Goal: Task Accomplishment & Management: Use online tool/utility

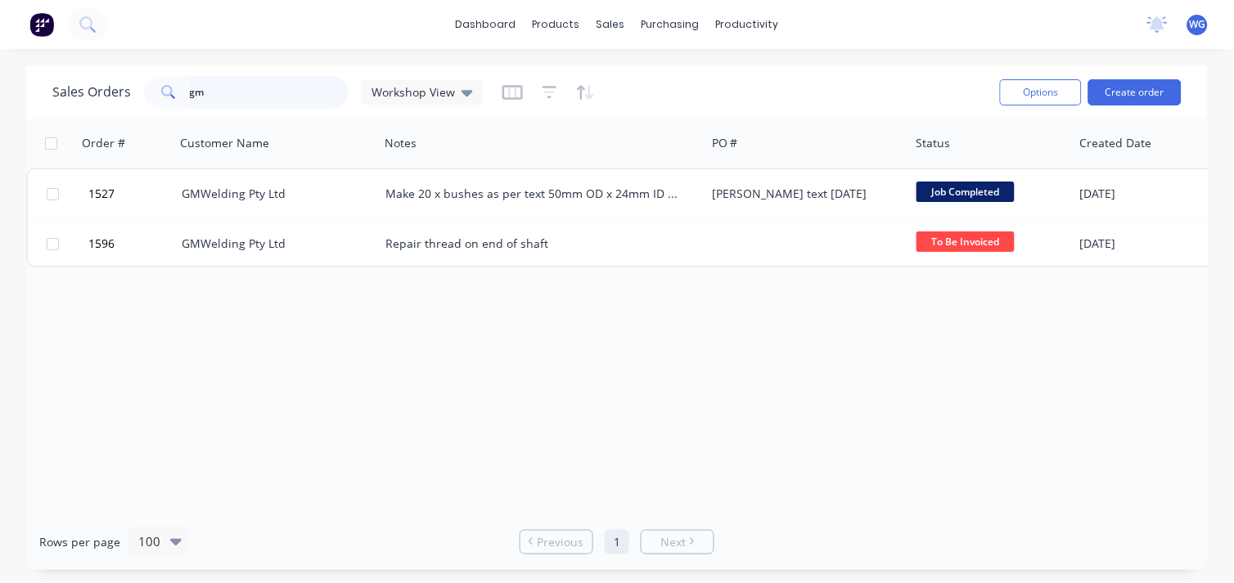
click at [216, 97] on input "gm" at bounding box center [270, 92] width 160 height 33
type input "g"
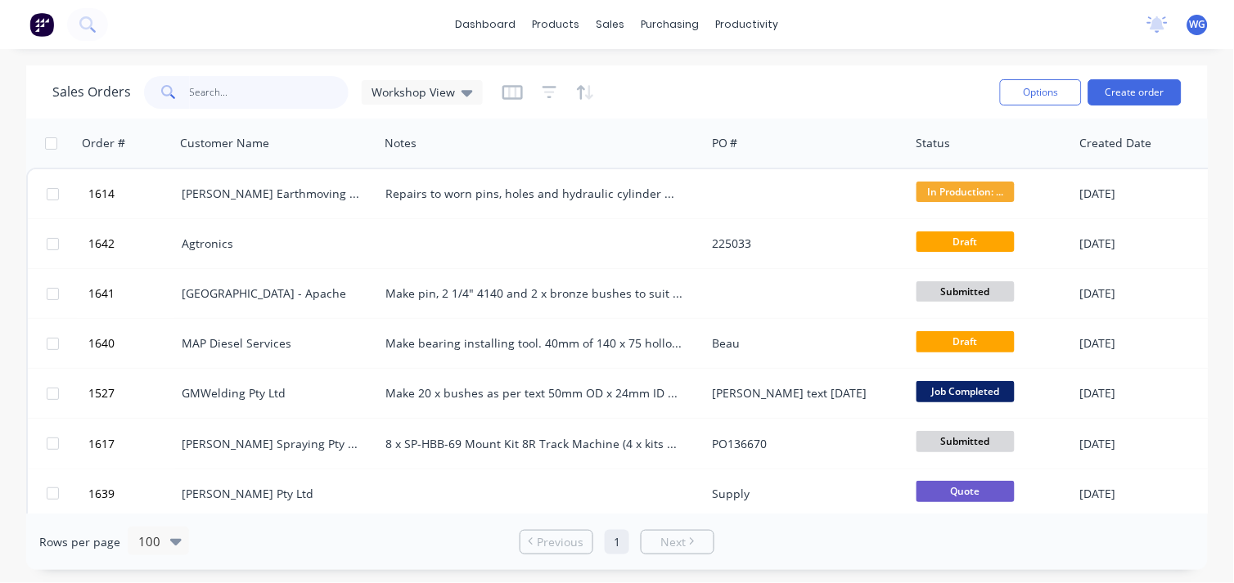
click at [200, 88] on input "text" at bounding box center [270, 92] width 160 height 33
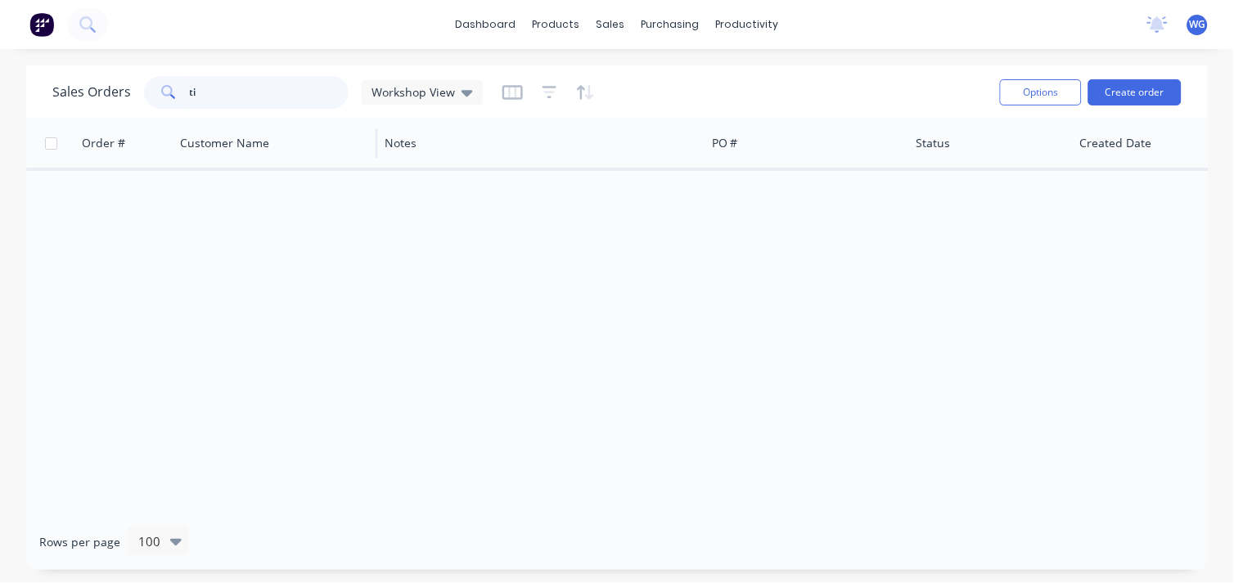
type input "t"
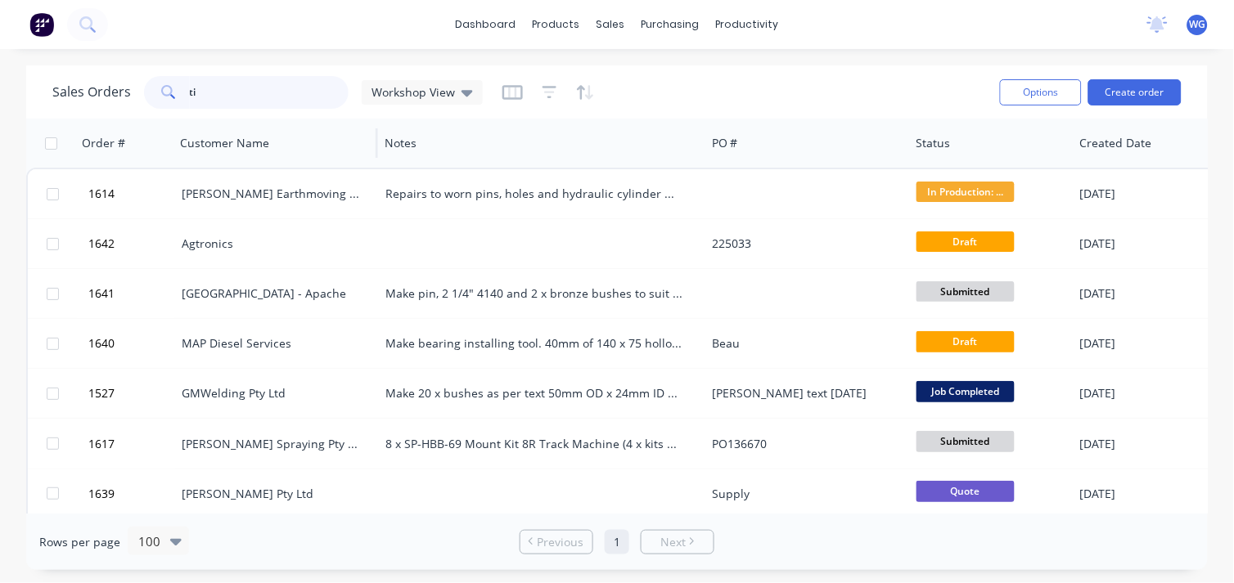
type input "t"
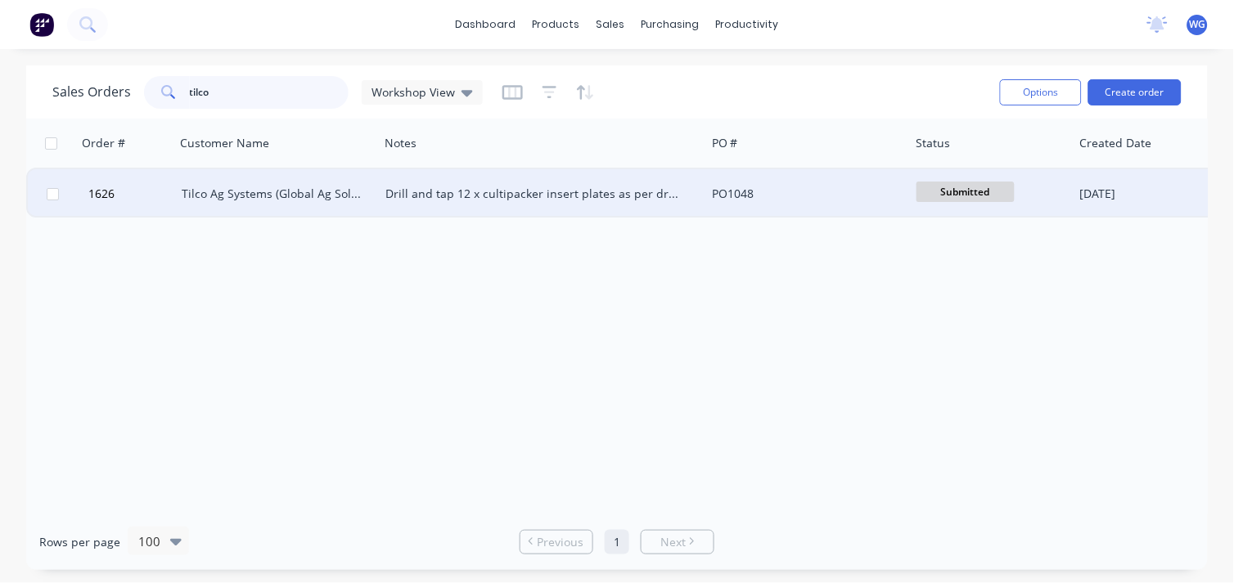
type input "tilco"
click at [375, 192] on div "Tilco Ag Systems (Global Ag Solutions Pty Ltd)" at bounding box center [277, 193] width 204 height 49
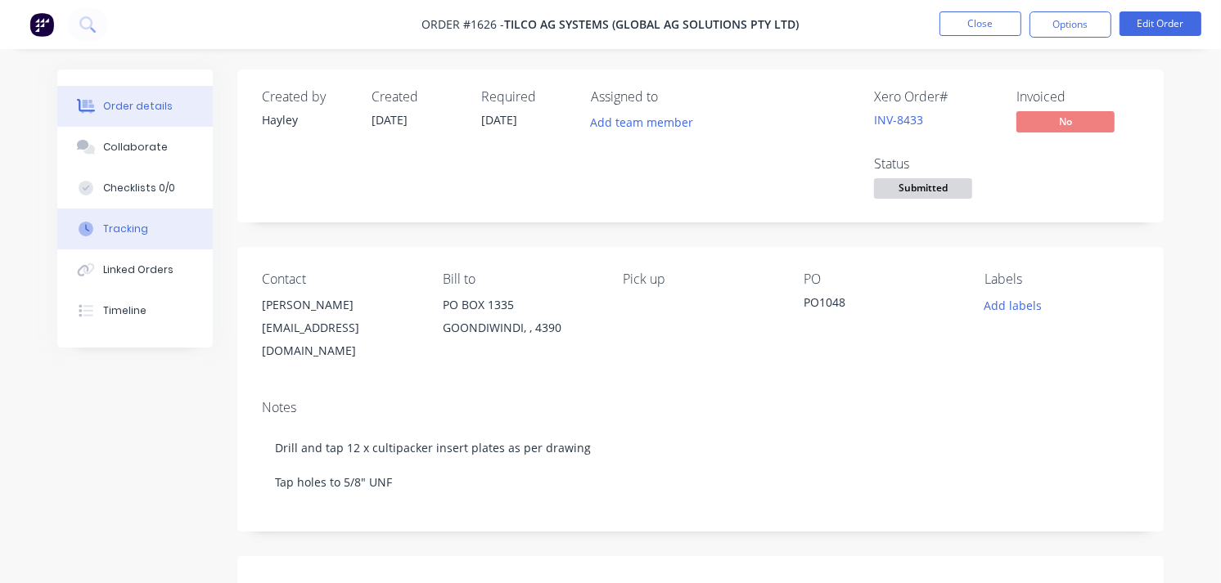
click at [145, 218] on button "Tracking" at bounding box center [134, 229] width 155 height 41
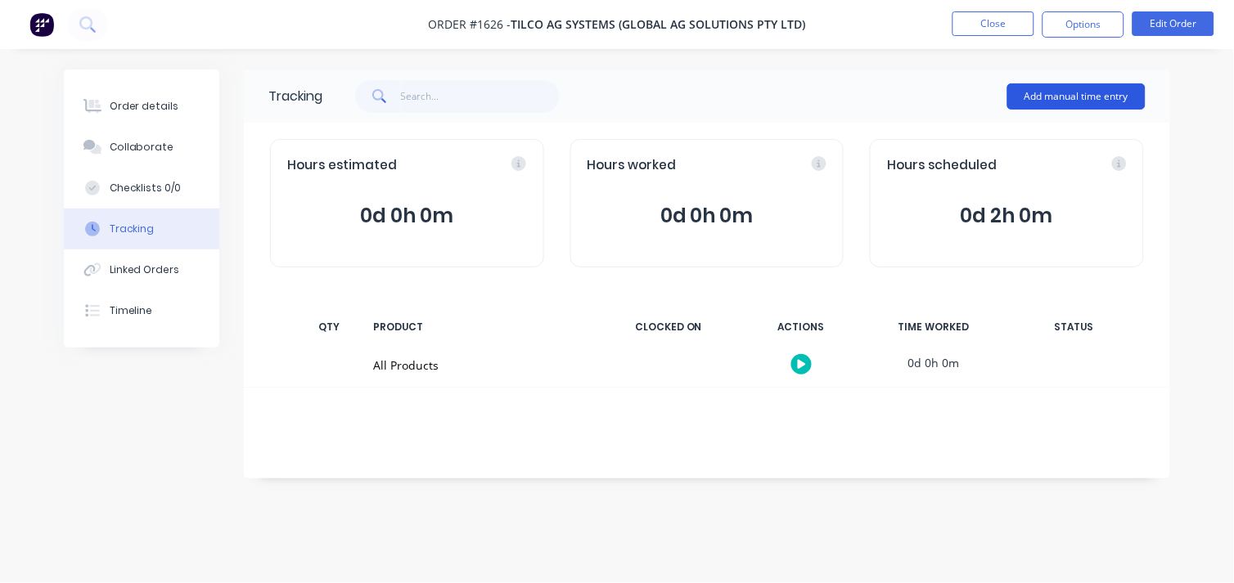
click at [1037, 85] on button "Add manual time entry" at bounding box center [1076, 96] width 138 height 26
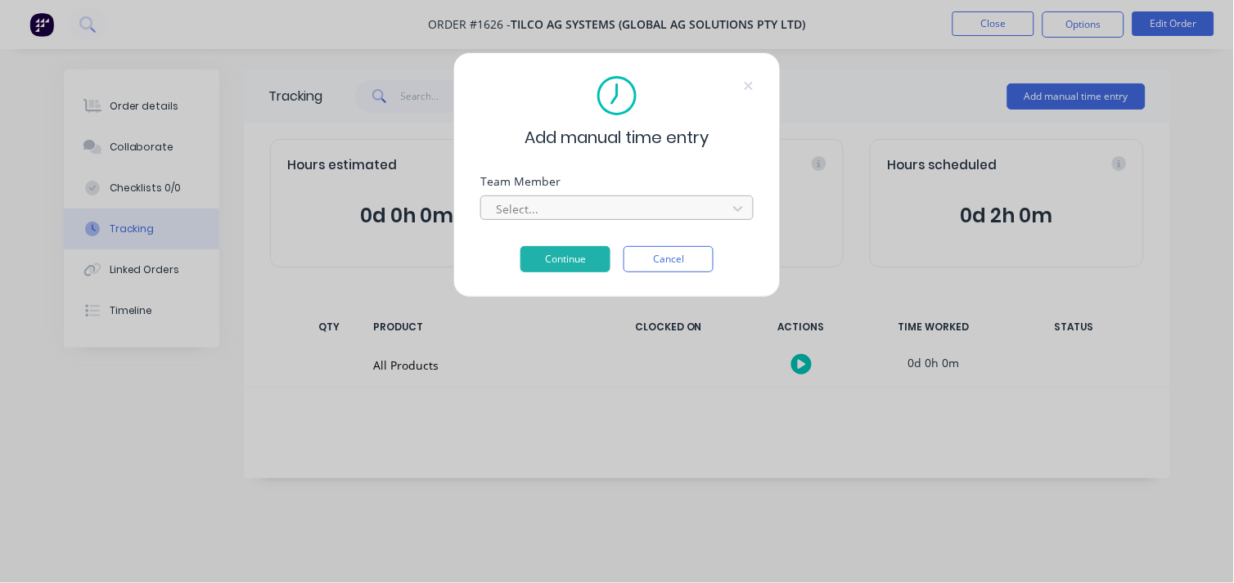
click at [521, 200] on div at bounding box center [606, 209] width 224 height 20
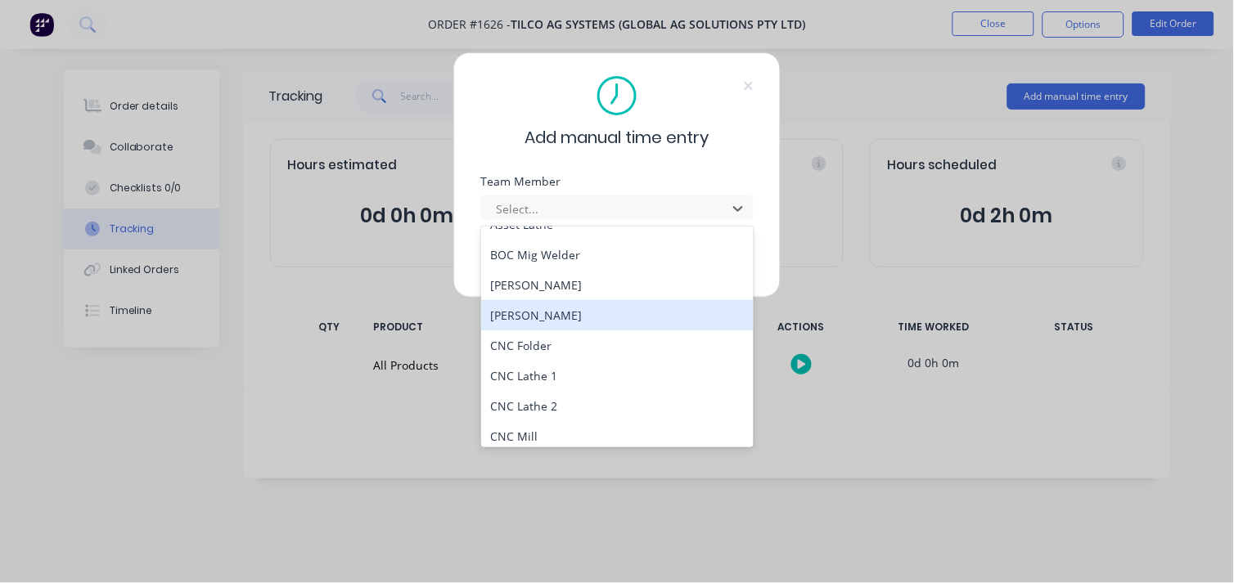
scroll to position [20, 0]
click at [522, 309] on div "Charlie Thompson" at bounding box center [617, 316] width 273 height 30
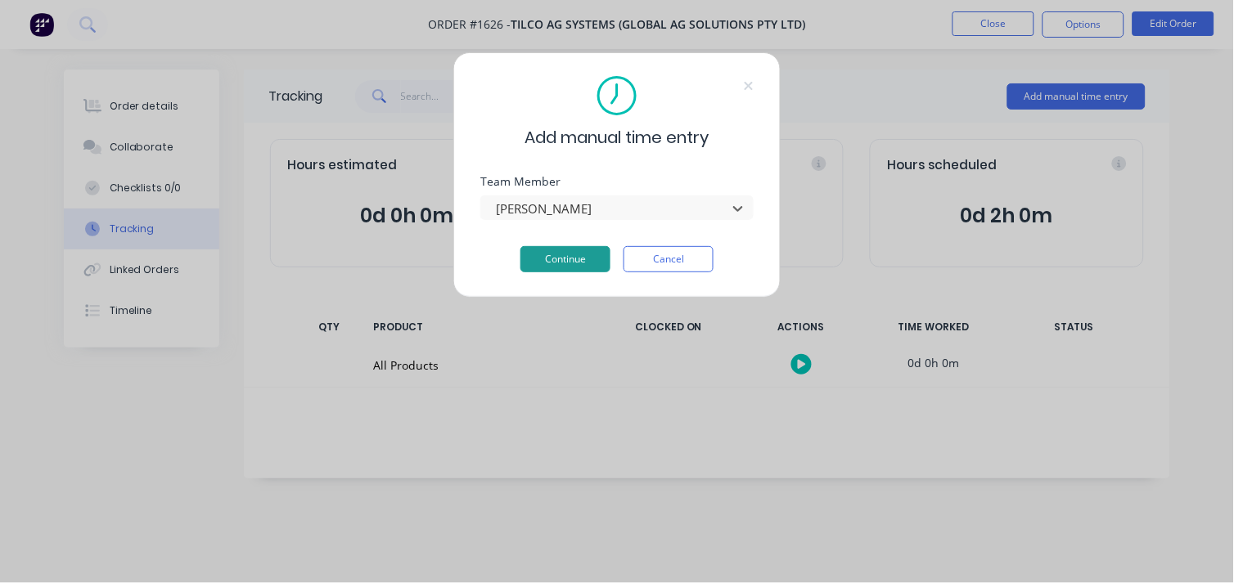
click at [578, 267] on button "Continue" at bounding box center [565, 259] width 90 height 26
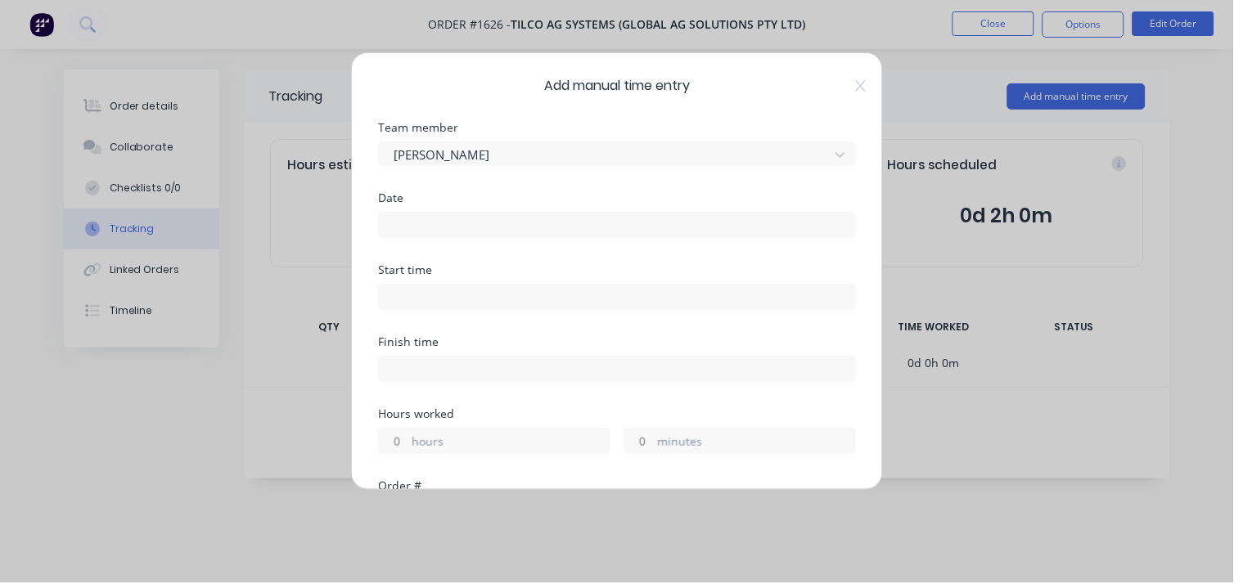
click at [402, 219] on input at bounding box center [617, 225] width 476 height 25
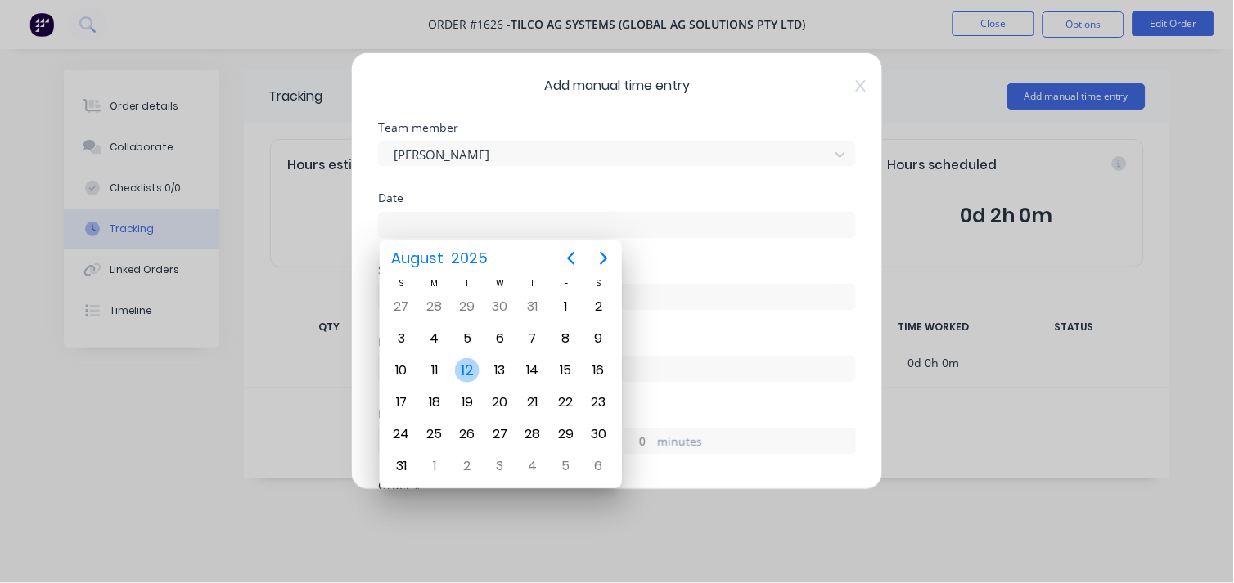
click at [470, 366] on div "12" at bounding box center [467, 370] width 25 height 25
type input "12/08/2025"
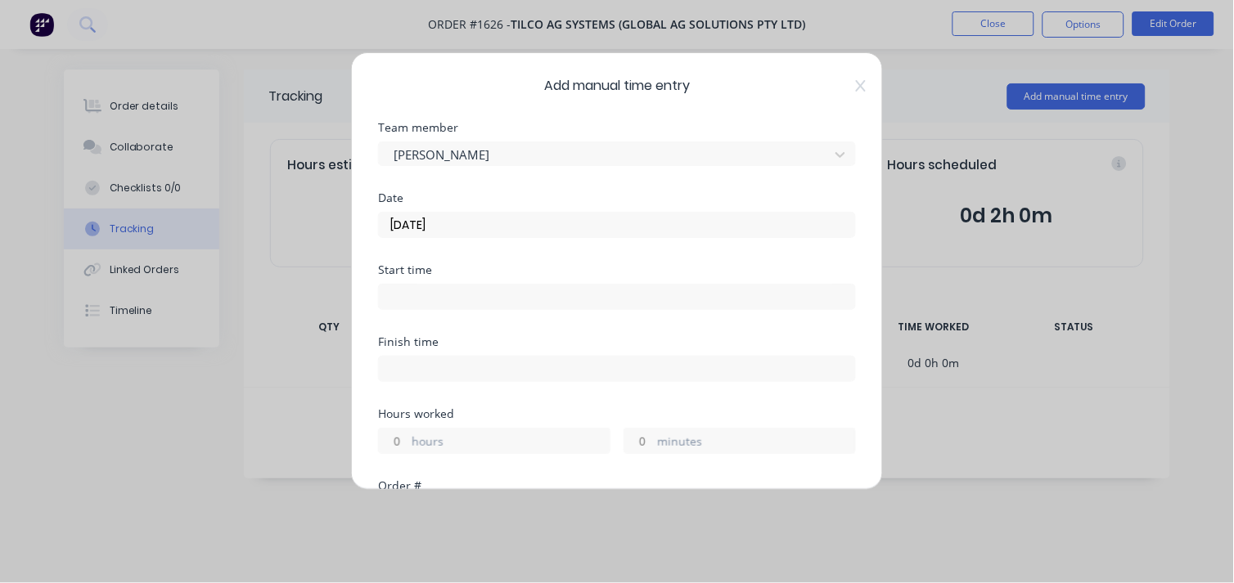
click at [399, 295] on input at bounding box center [617, 297] width 476 height 25
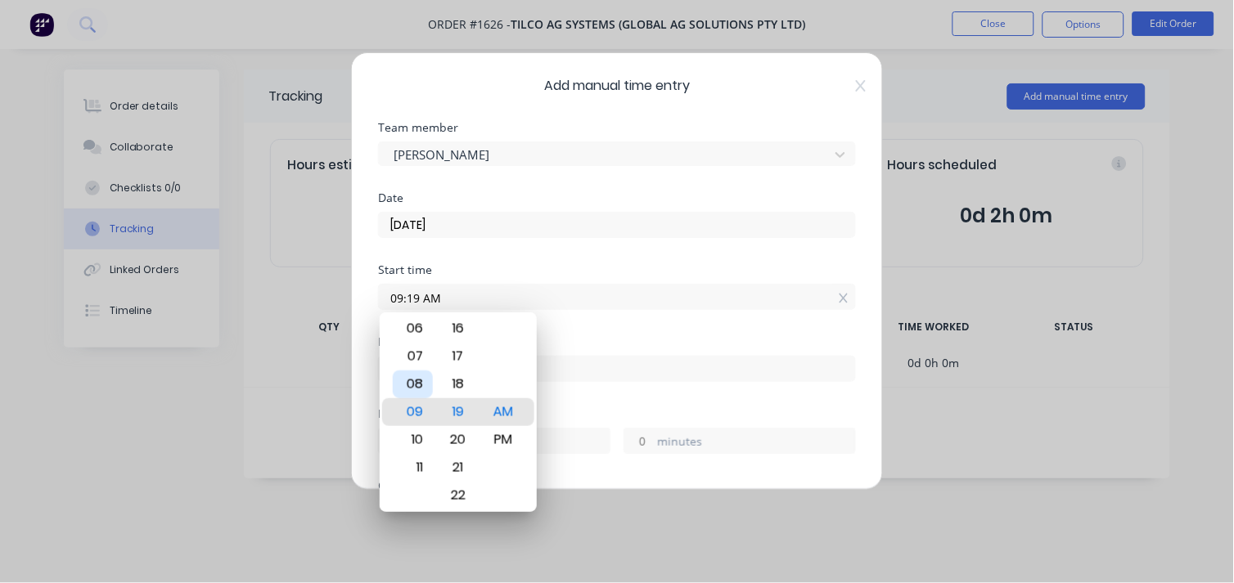
click at [413, 393] on div "08" at bounding box center [413, 385] width 40 height 28
click at [458, 334] on div "00" at bounding box center [458, 329] width 40 height 28
type input "08:00 AM"
click at [595, 412] on div "Hours worked" at bounding box center [617, 413] width 478 height 11
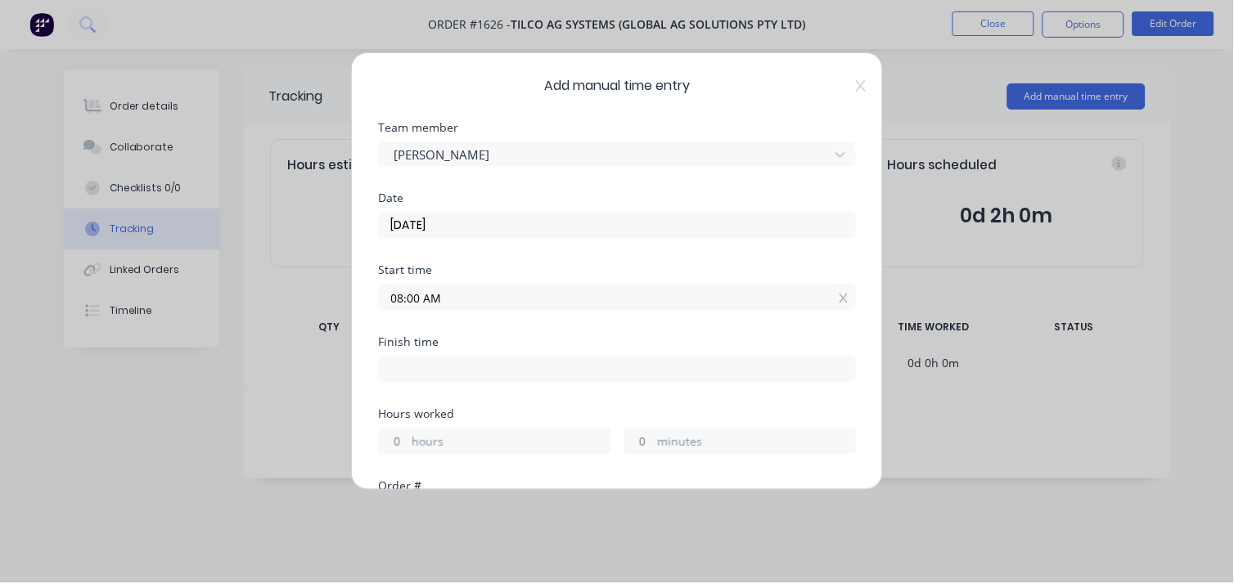
click at [469, 370] on input at bounding box center [617, 369] width 476 height 25
type input "09:19 AM"
type input "1"
type input "19"
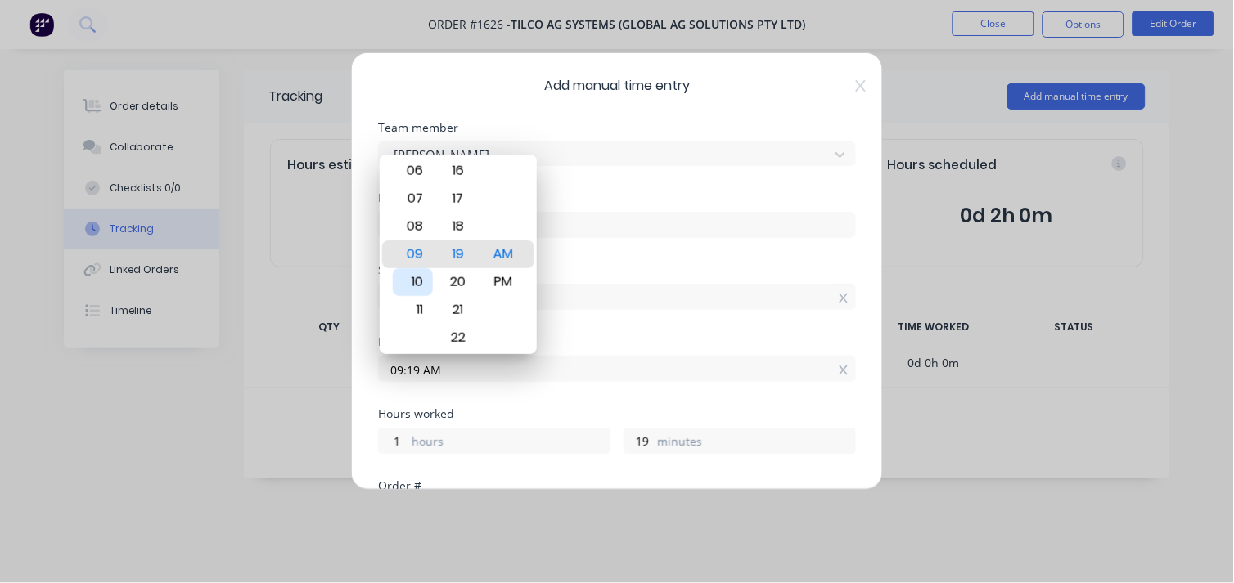
click at [413, 284] on div "10" at bounding box center [413, 282] width 40 height 28
type input "10:19 AM"
type input "2"
click at [609, 237] on label "12/08/2025" at bounding box center [617, 225] width 478 height 26
click at [609, 237] on input "12/08/2025" at bounding box center [617, 225] width 476 height 25
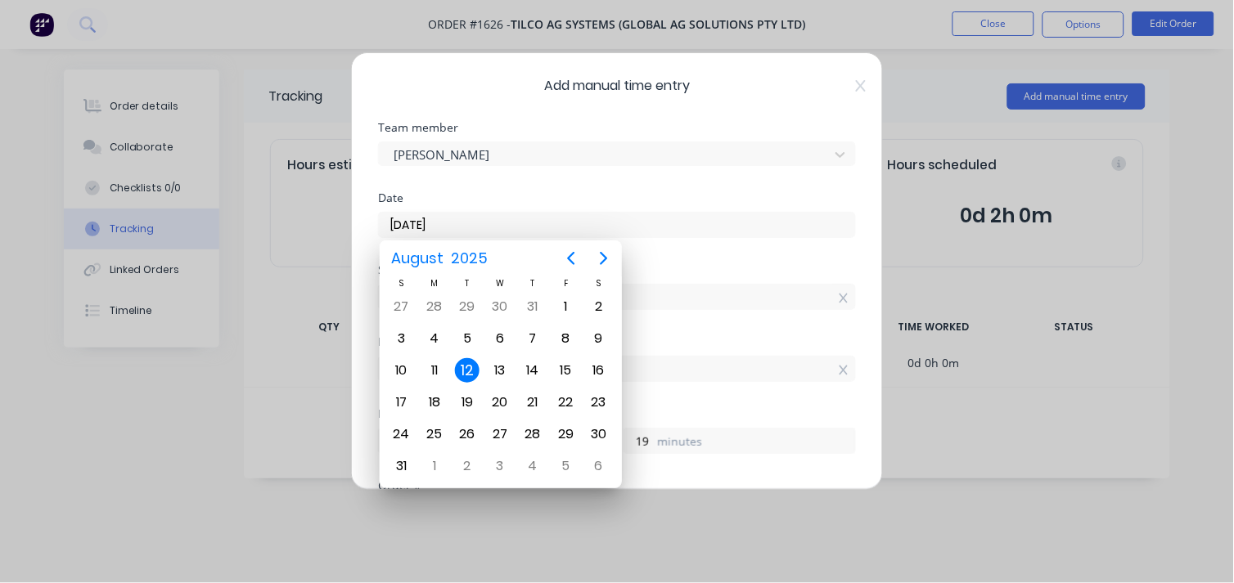
click at [654, 244] on div "Date 12/08/2025" at bounding box center [617, 228] width 478 height 72
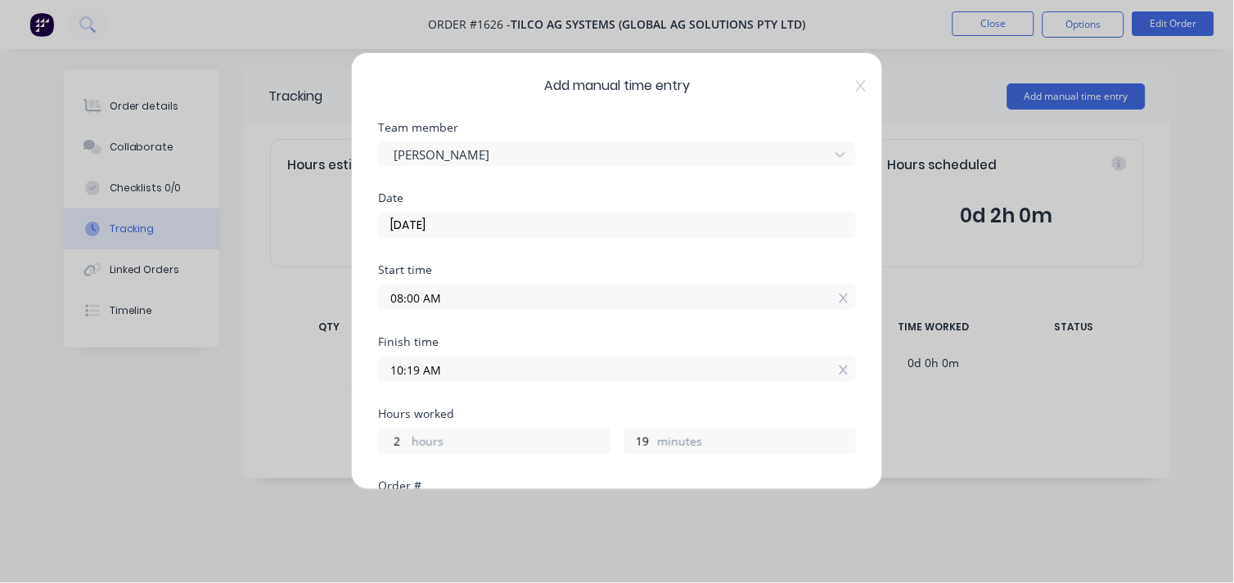
click at [442, 373] on input "10:19 AM" at bounding box center [617, 369] width 476 height 25
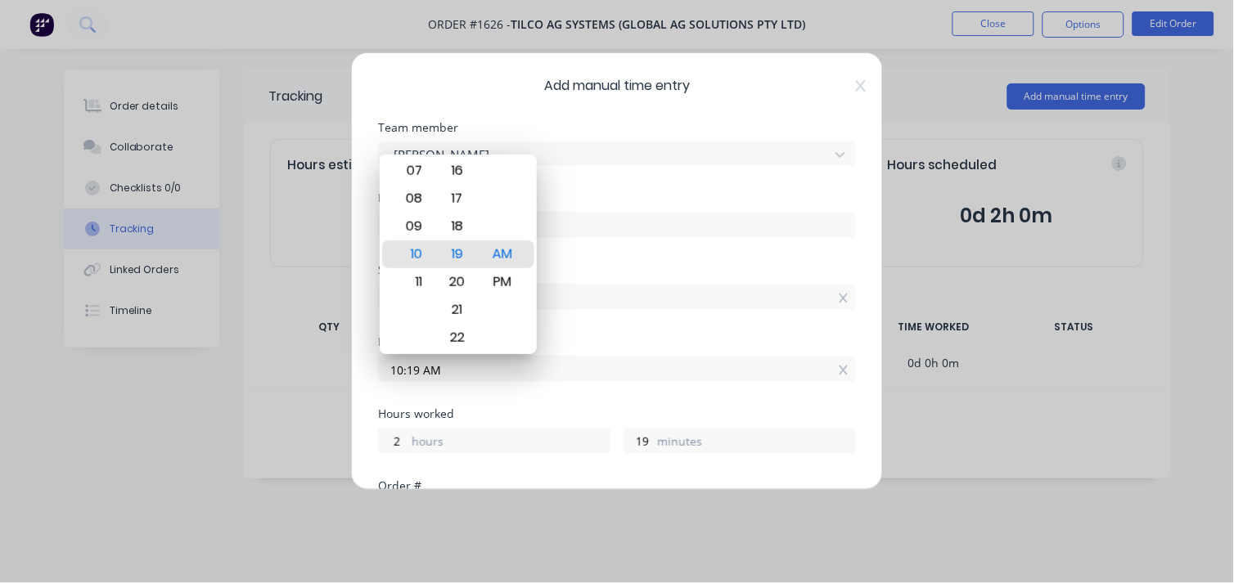
click at [442, 373] on input "10:19 AM" at bounding box center [617, 369] width 476 height 25
type input "10:02 AM"
type input "2"
click at [468, 195] on div "00" at bounding box center [458, 199] width 40 height 28
type input "10:00 AM"
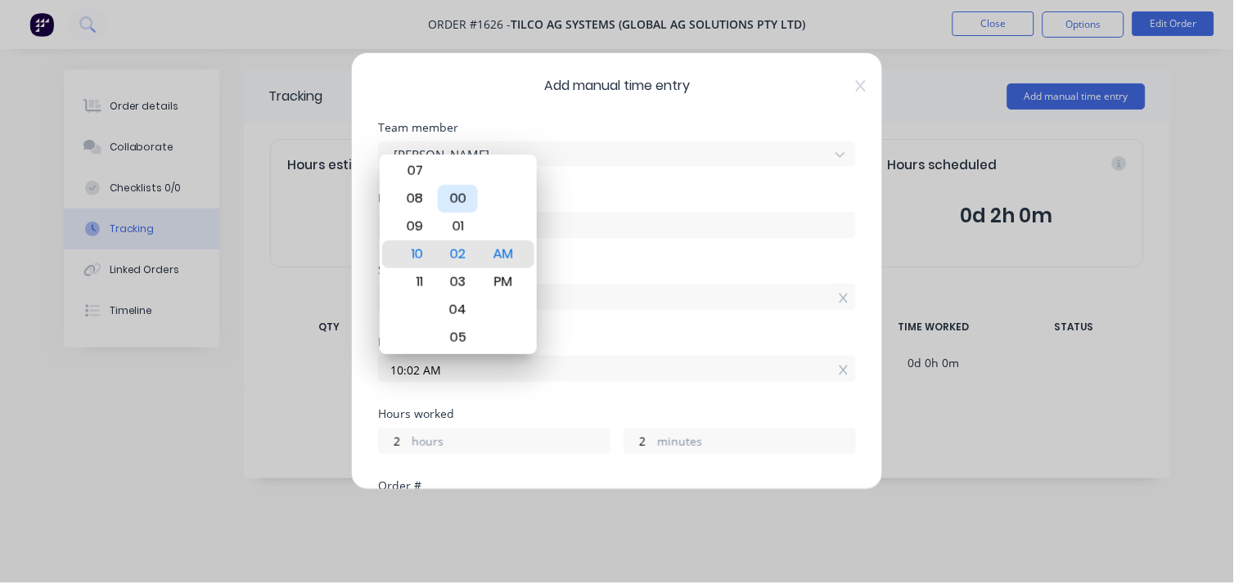
type input "0"
click at [594, 303] on input "08:00 AM" at bounding box center [617, 297] width 476 height 25
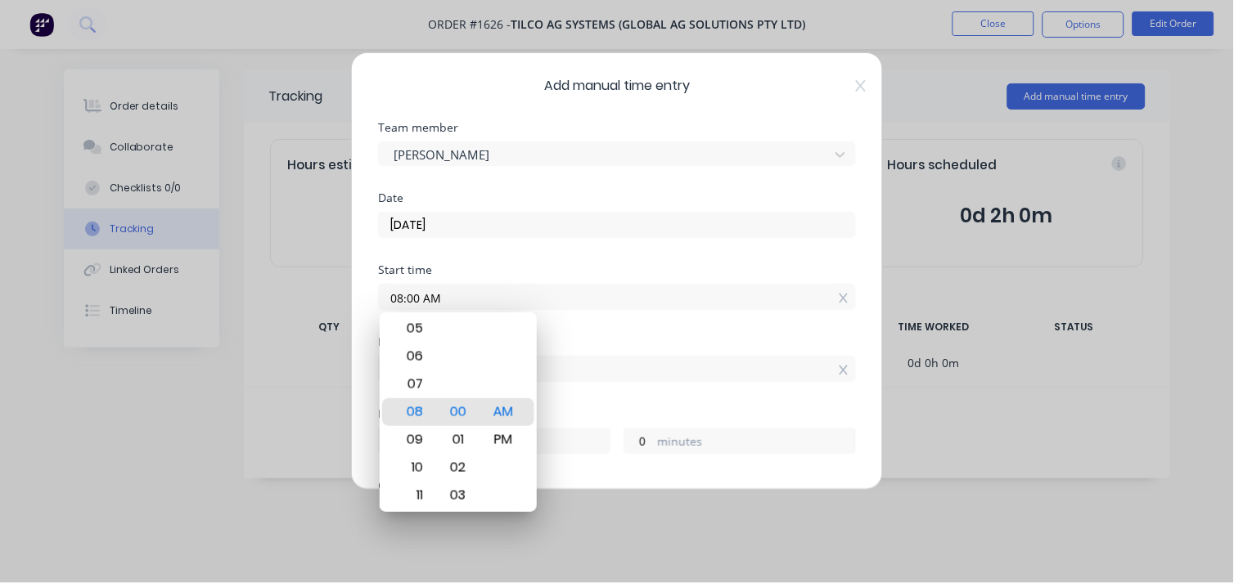
click at [601, 340] on div "Finish time" at bounding box center [617, 341] width 478 height 11
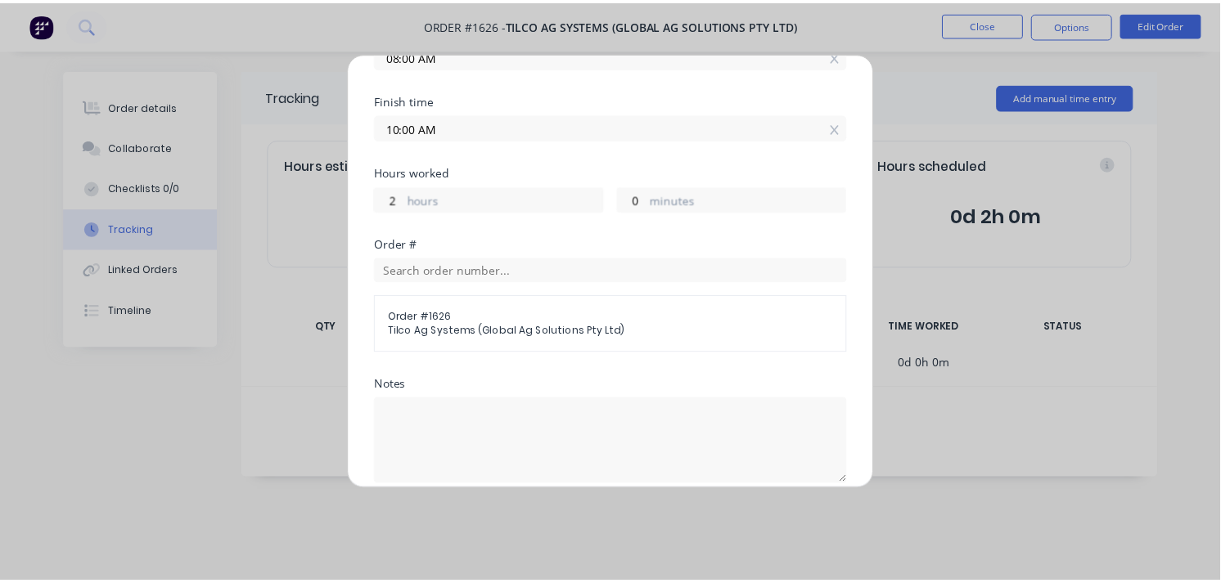
scroll to position [439, 0]
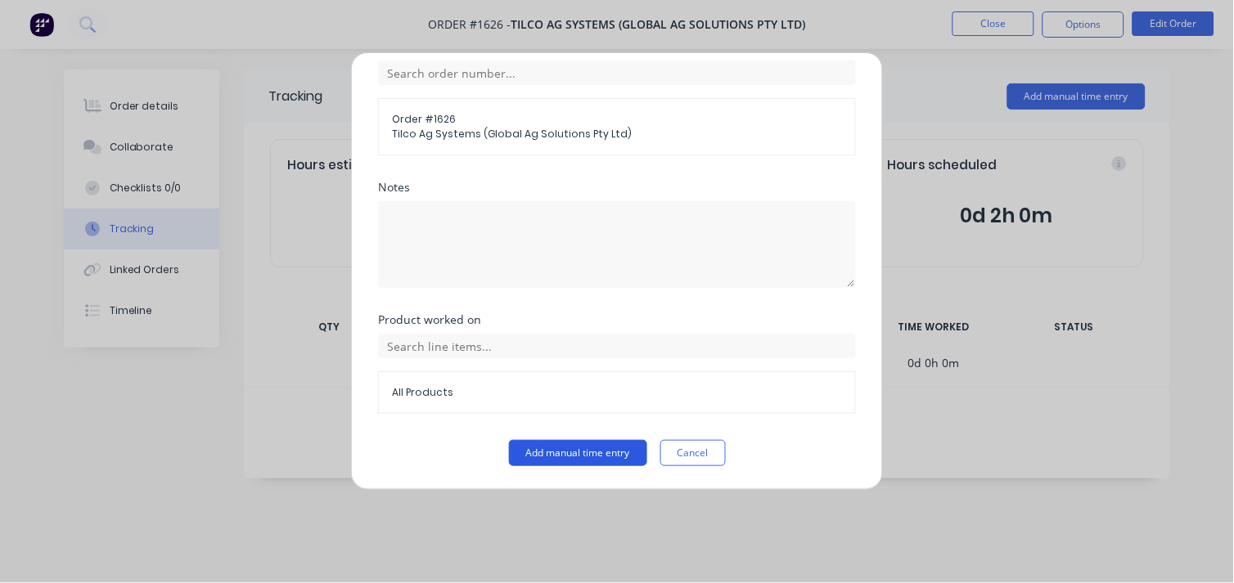
click at [567, 446] on button "Add manual time entry" at bounding box center [578, 453] width 138 height 26
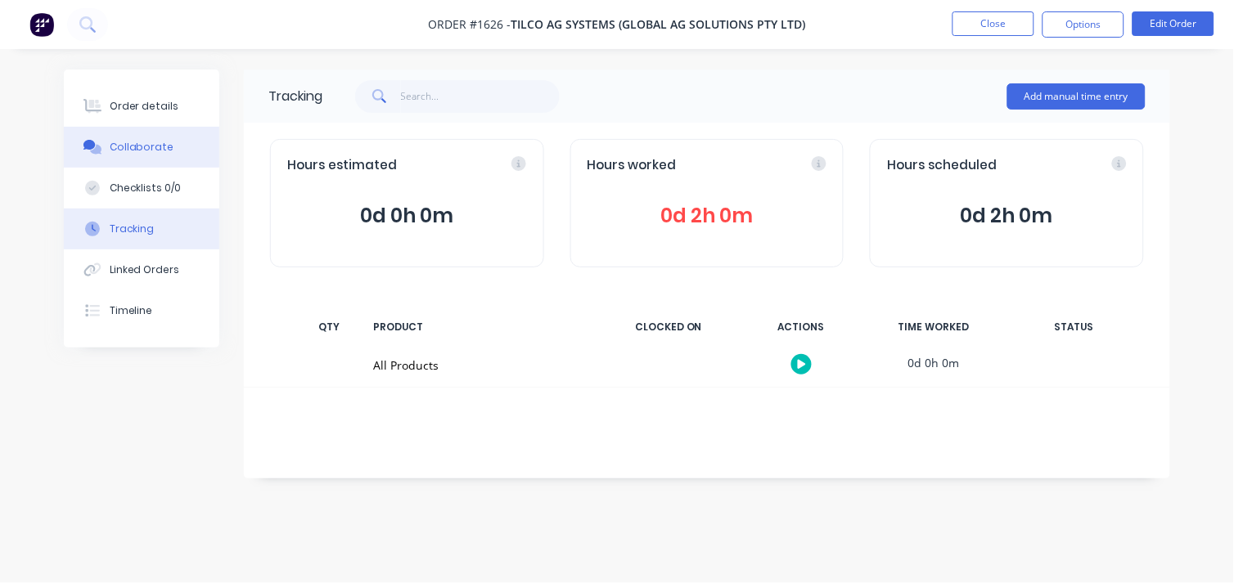
click at [160, 134] on button "Collaborate" at bounding box center [141, 147] width 155 height 41
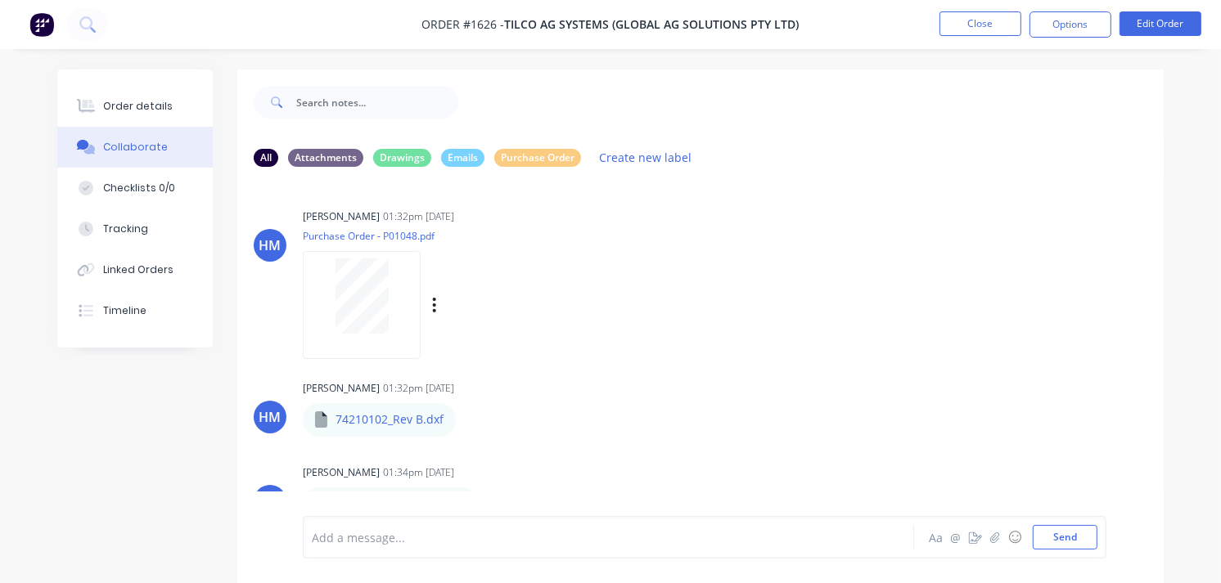
scroll to position [87, 0]
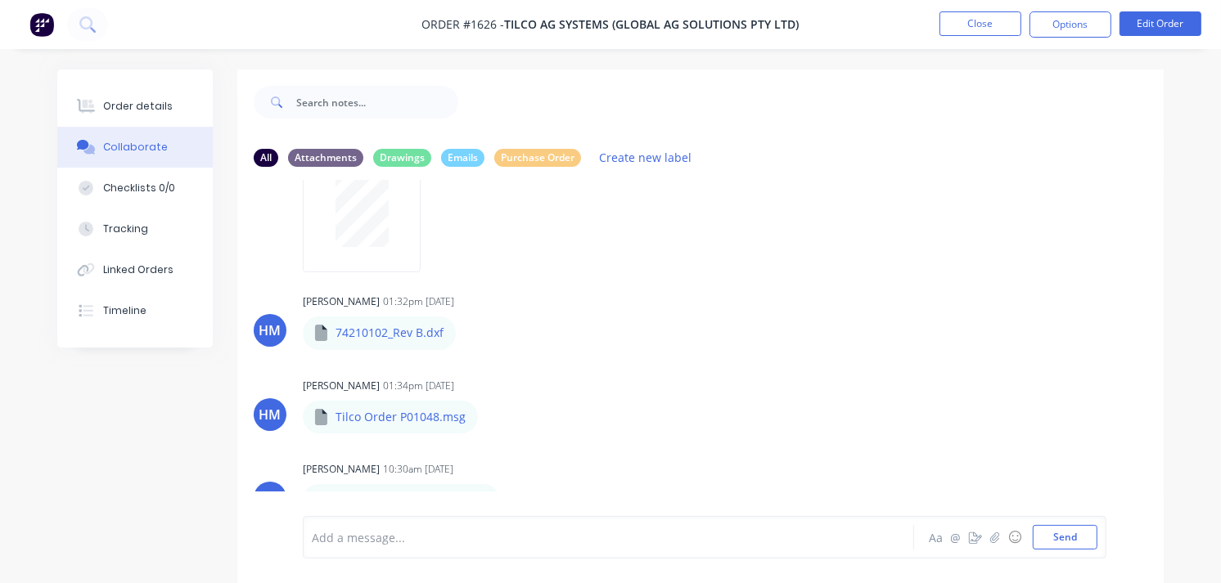
click at [386, 548] on div "Add a message..." at bounding box center [606, 537] width 589 height 25
click at [366, 534] on span "cycle time: 8:00" at bounding box center [354, 538] width 84 height 16
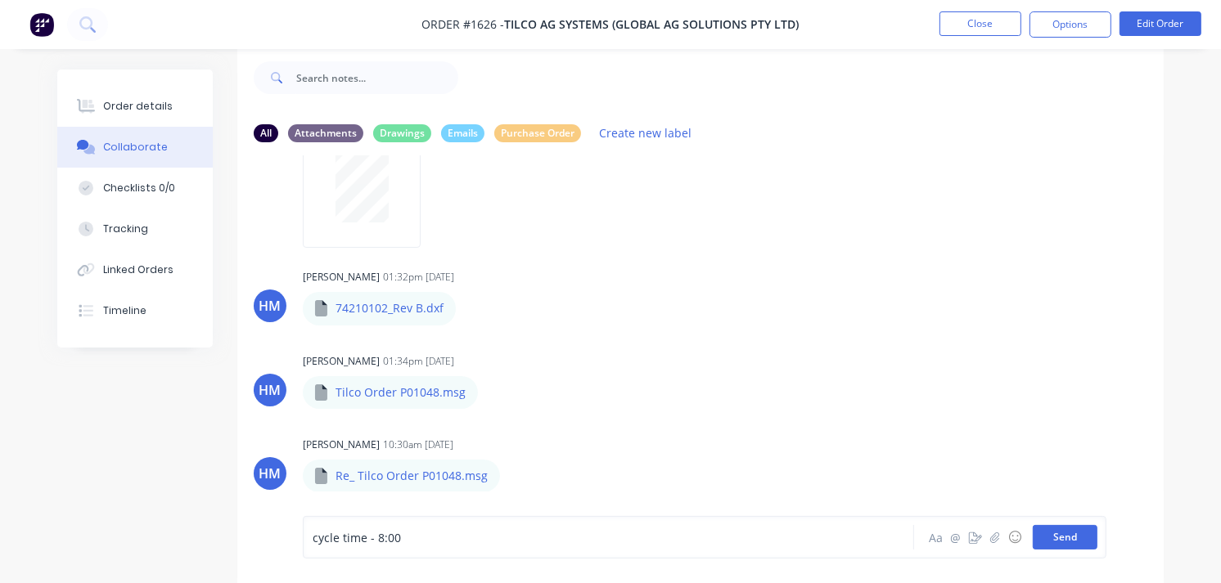
click at [1059, 537] on button "Send" at bounding box center [1064, 537] width 65 height 25
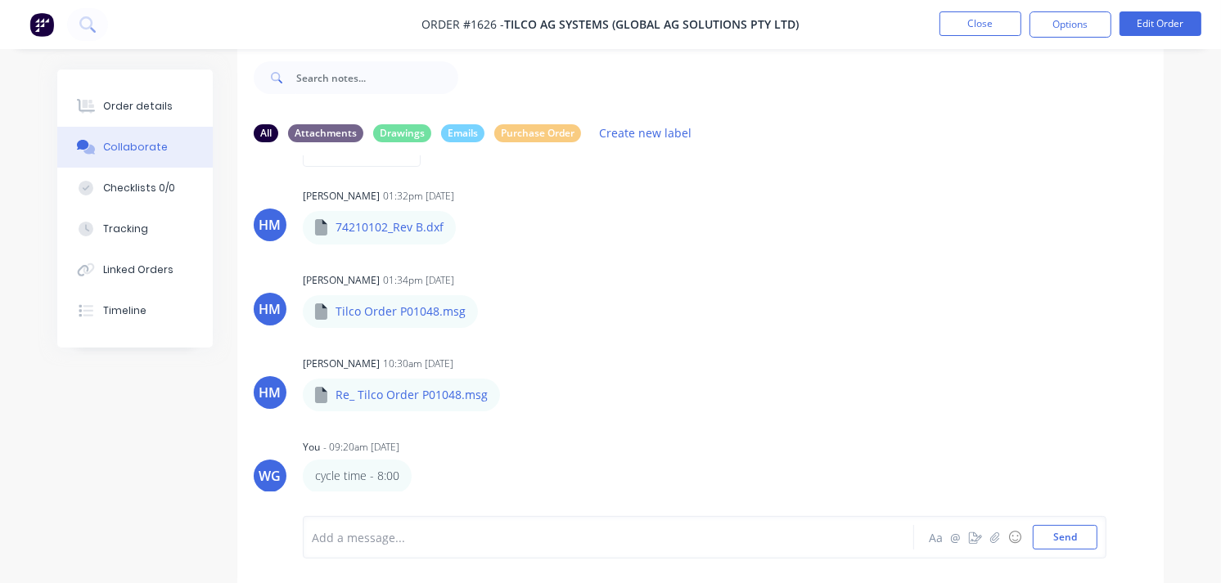
scroll to position [0, 0]
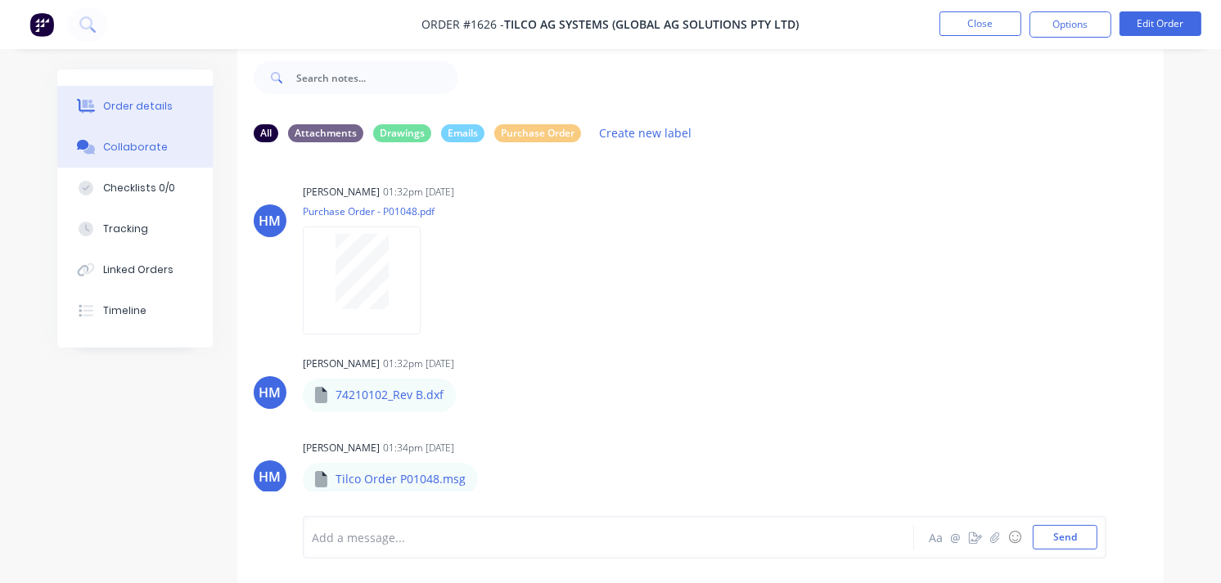
click at [189, 105] on button "Order details" at bounding box center [134, 106] width 155 height 41
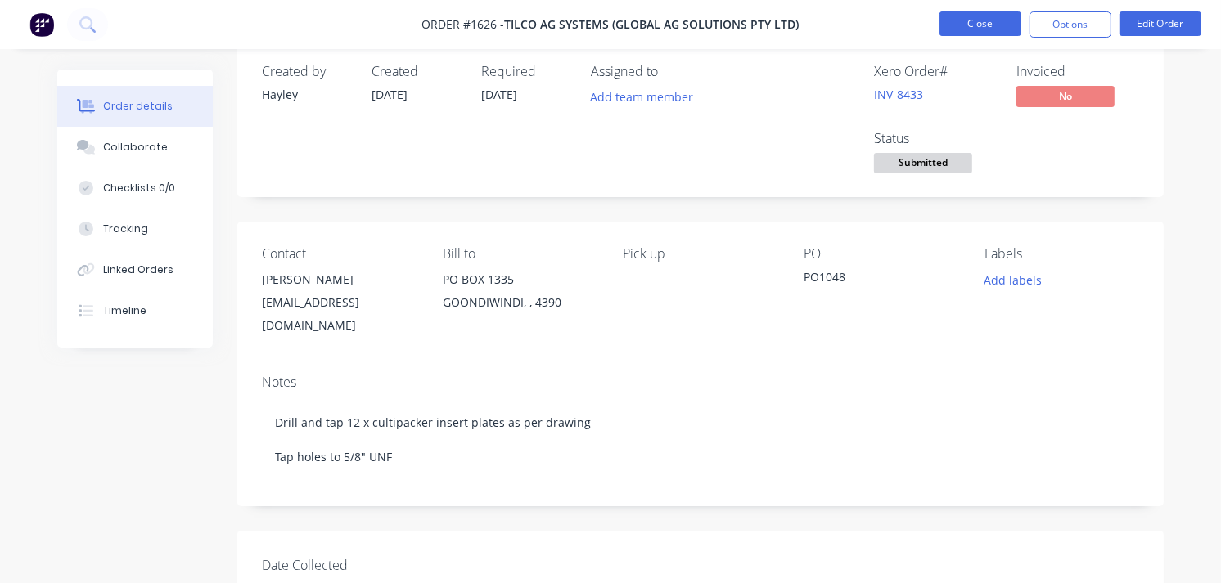
click at [977, 25] on button "Close" at bounding box center [980, 23] width 82 height 25
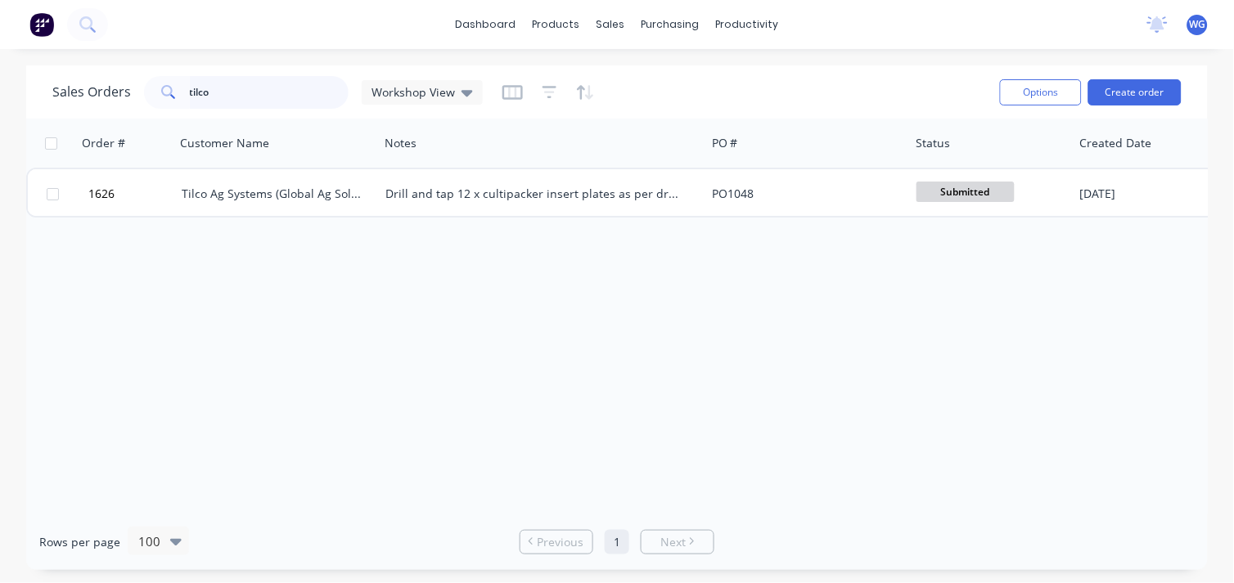
click at [234, 90] on input "tilco" at bounding box center [270, 92] width 160 height 33
type input "t"
type input "hayes"
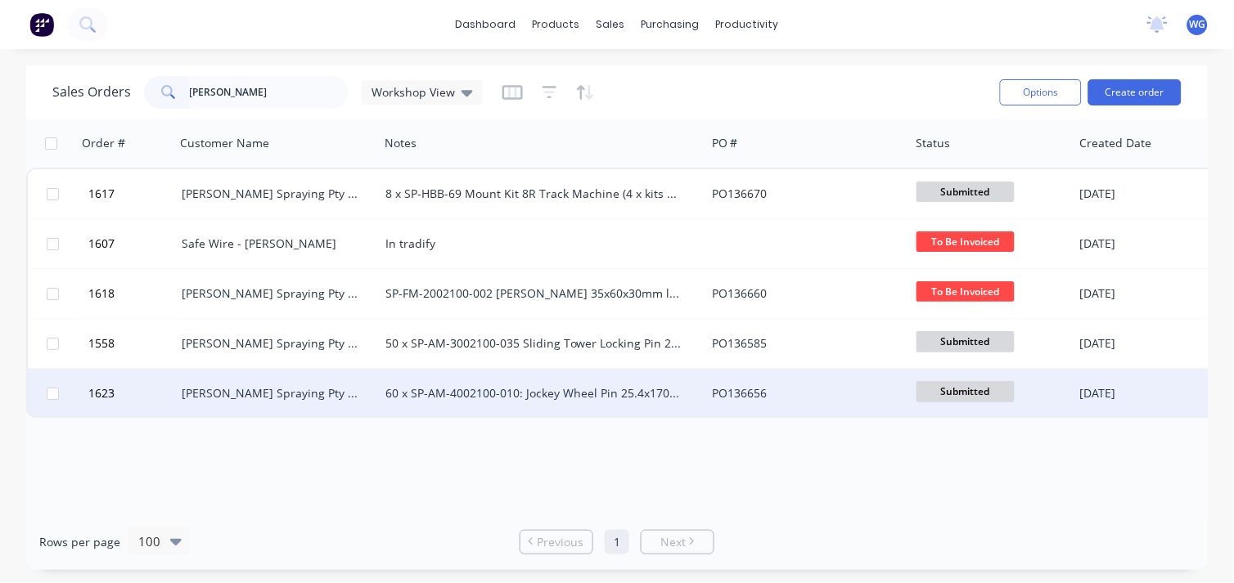
click at [326, 384] on div "Hayes Spraying Pty Ltd" at bounding box center [277, 393] width 204 height 49
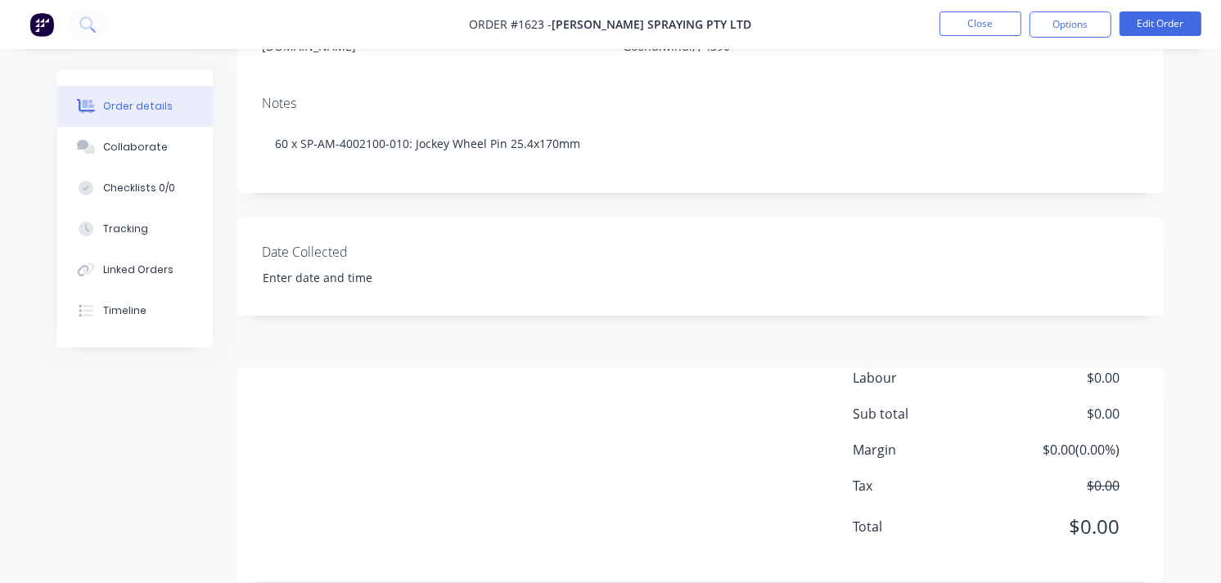
scroll to position [305, 0]
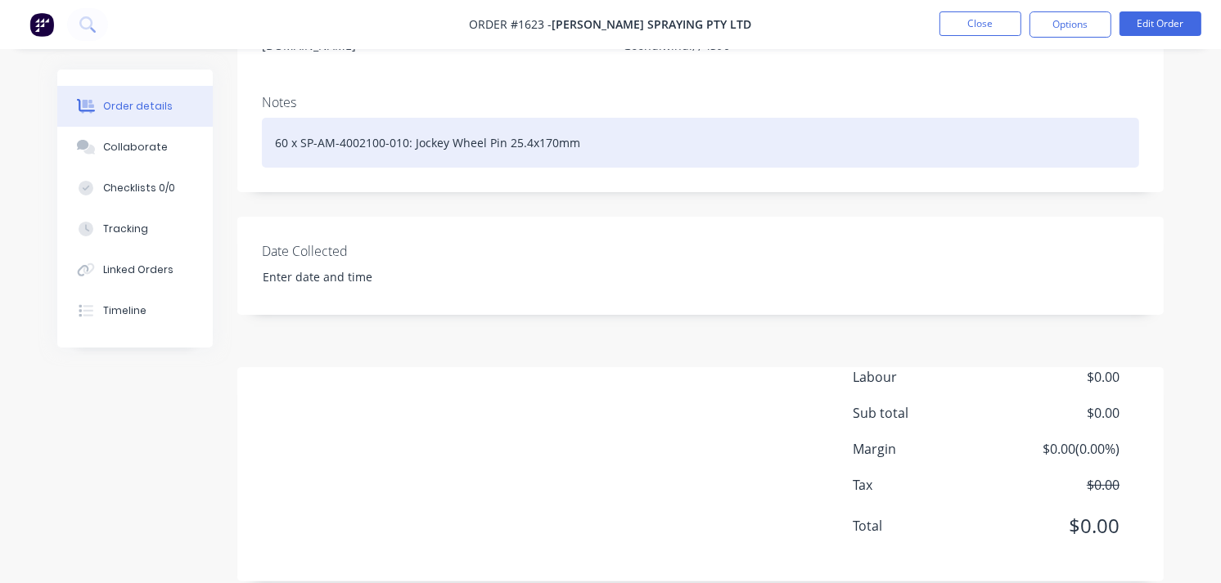
click at [582, 128] on div "60 x SP-AM-4002100-010: Jockey Wheel Pin 25.4x170mm" at bounding box center [700, 143] width 877 height 50
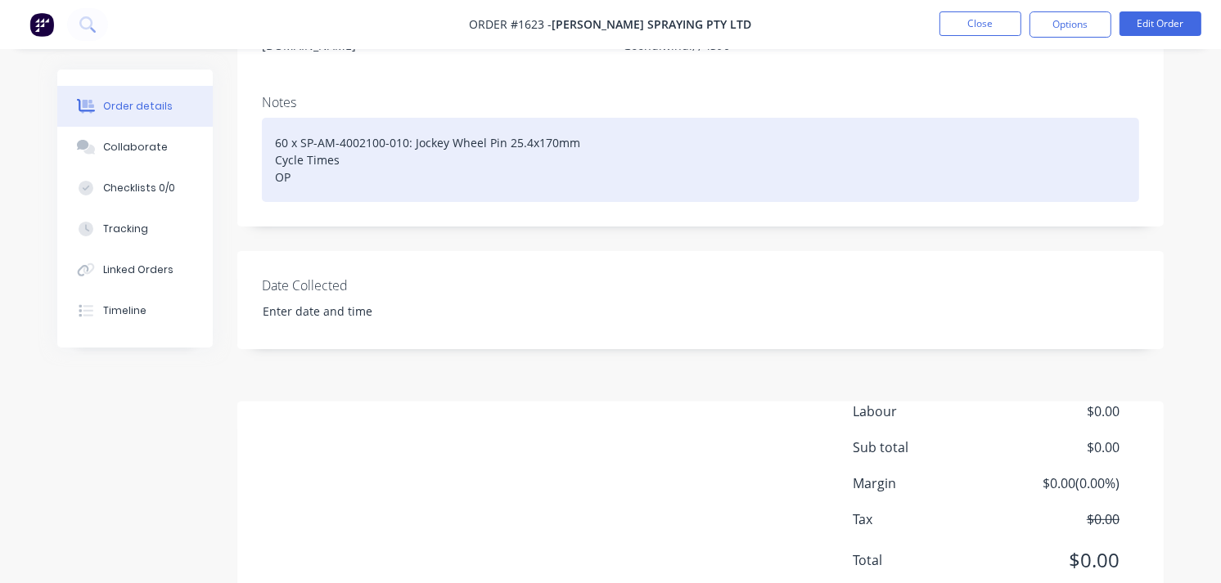
click at [299, 158] on div "60 x SP-AM-4002100-010: Jockey Wheel Pin 25.4x170mm Cycle Times OP" at bounding box center [700, 160] width 877 height 84
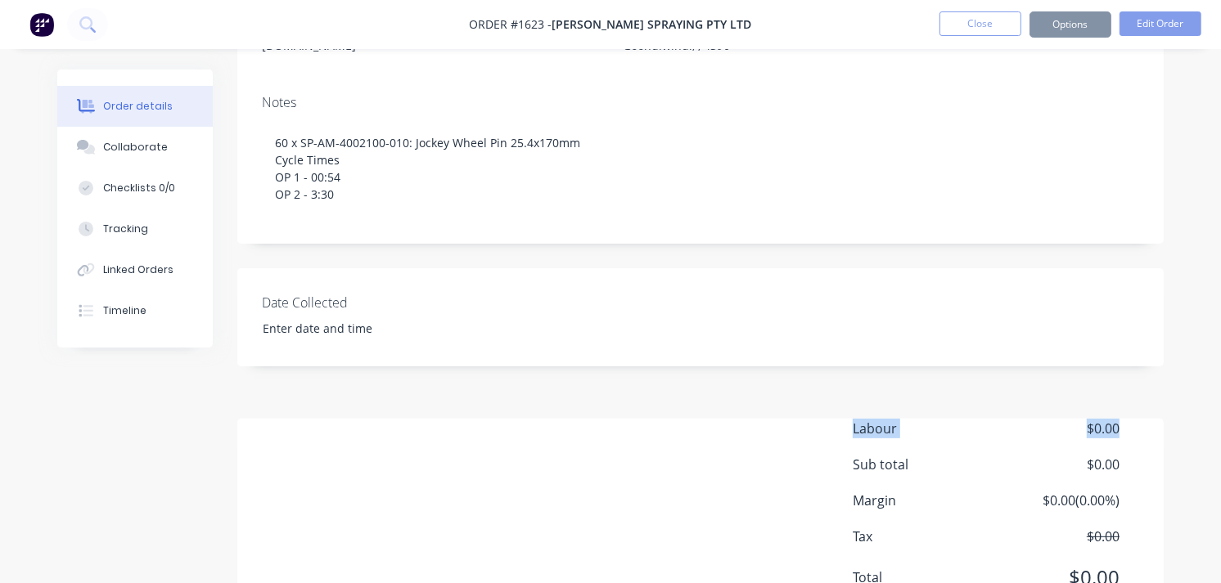
drag, startPoint x: 1010, startPoint y: 431, endPoint x: 1156, endPoint y: 388, distance: 151.9
click at [1156, 388] on div "Created by Hayley Created 07/08/25 Required 07/08/25 Assigned to Add team membe…" at bounding box center [700, 198] width 926 height 869
click at [632, 419] on div "Labour $0.00 Sub total $0.00 Margin $0.00 ( 0.00 %) Tax $0.00 Total $0.00" at bounding box center [700, 514] width 877 height 190
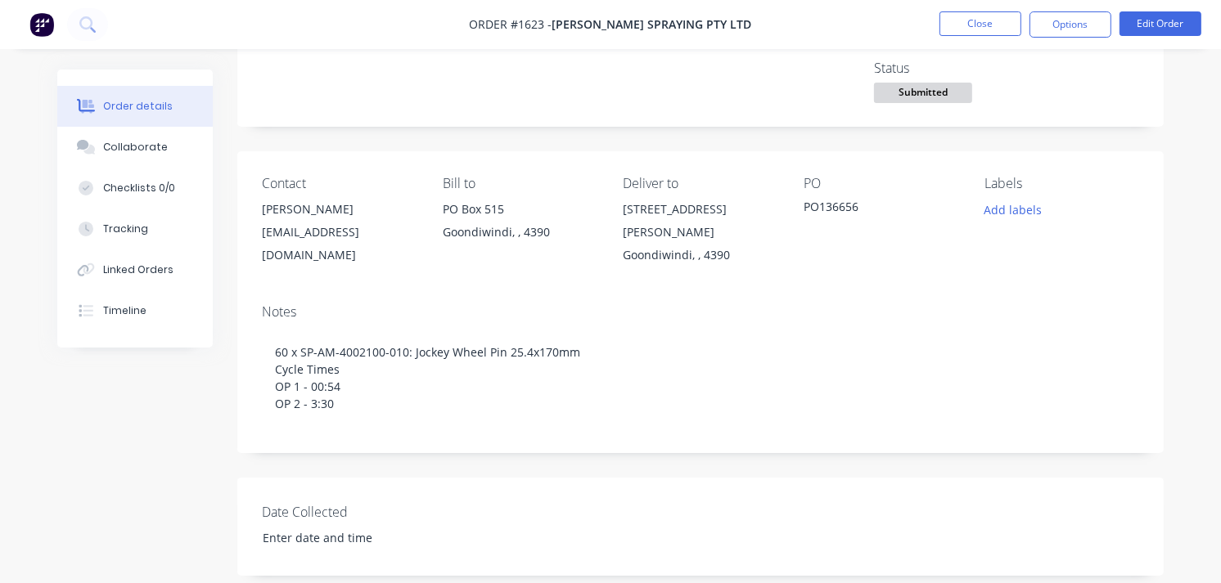
scroll to position [95, 0]
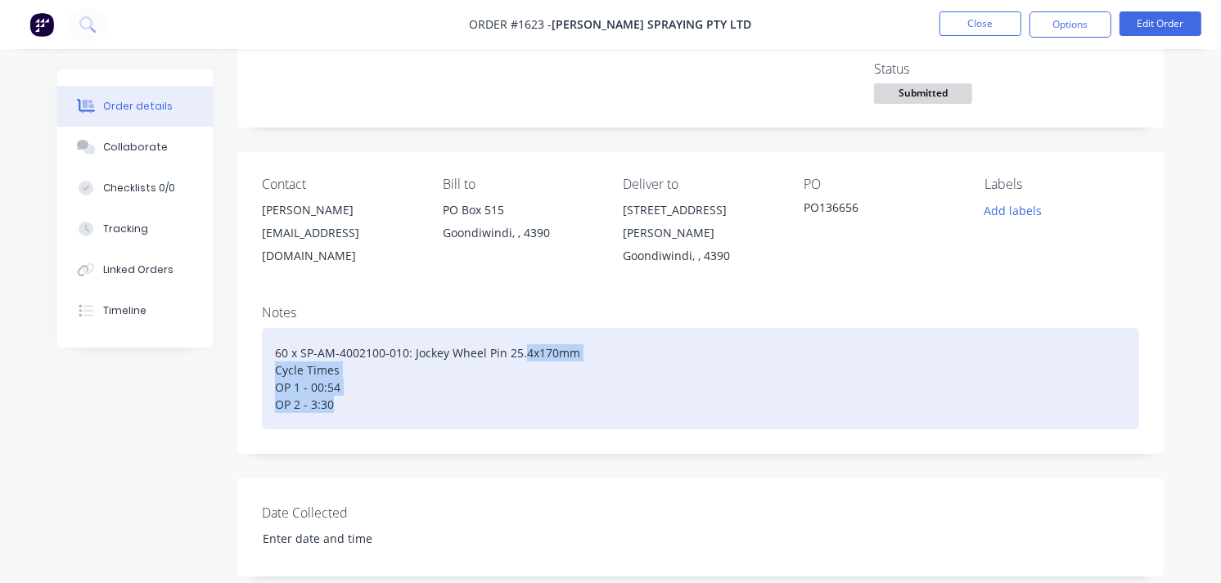
drag, startPoint x: 524, startPoint y: 324, endPoint x: 499, endPoint y: 540, distance: 217.4
click at [499, 540] on div "Created by Hayley Created 07/08/25 Required 07/08/25 Assigned to Add team membe…" at bounding box center [700, 409] width 926 height 869
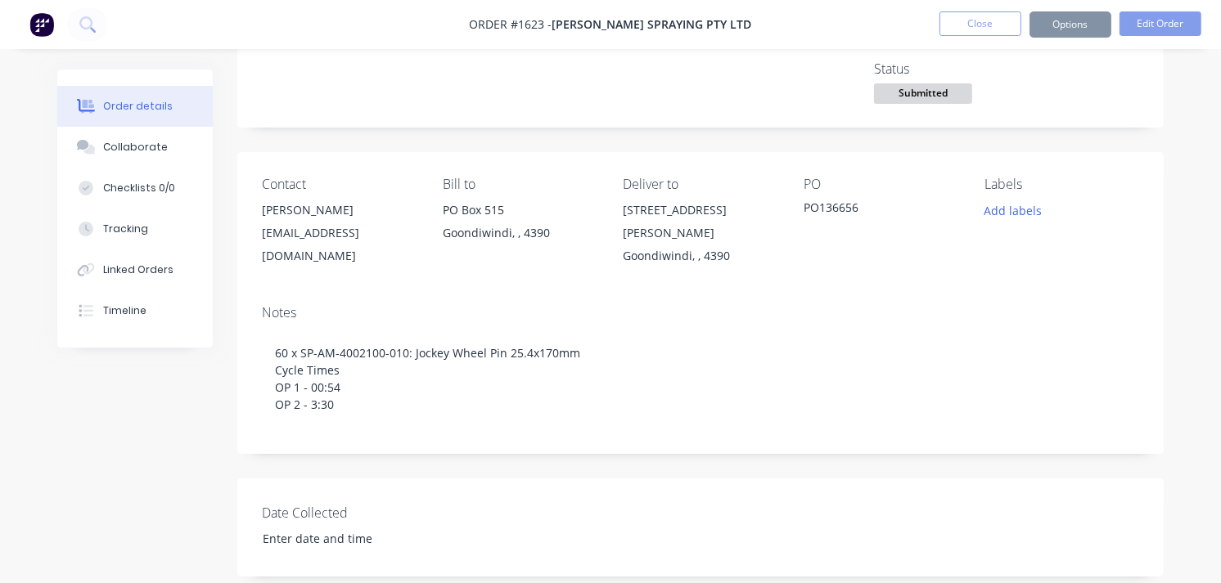
click at [726, 459] on div "Created by Hayley Created 07/08/25 Required 07/08/25 Assigned to Add team membe…" at bounding box center [700, 409] width 926 height 869
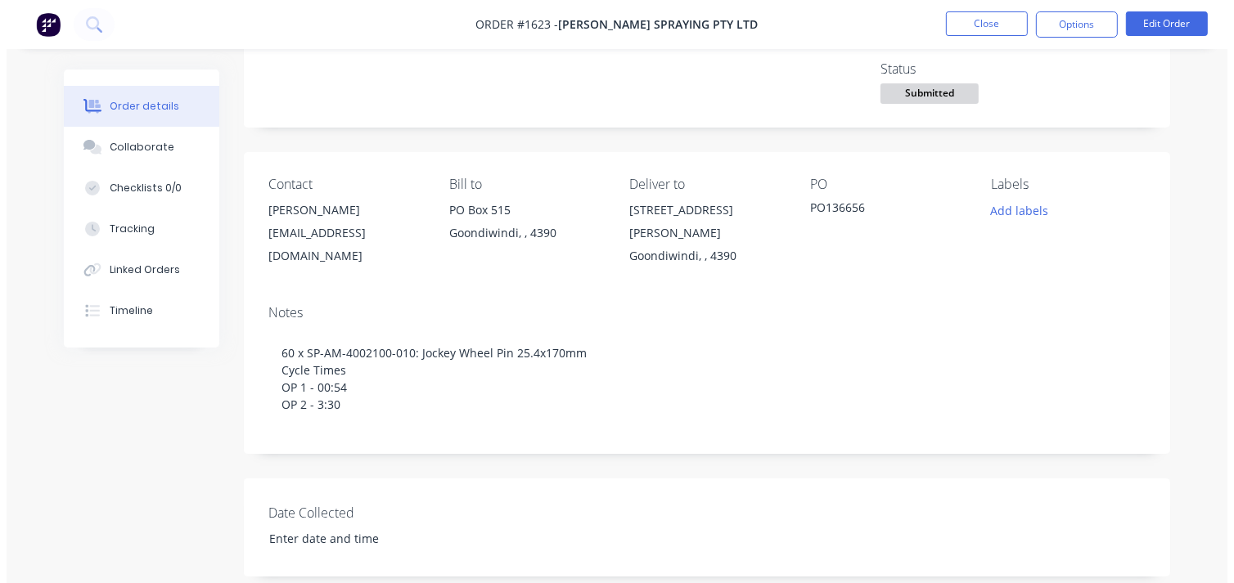
scroll to position [0, 0]
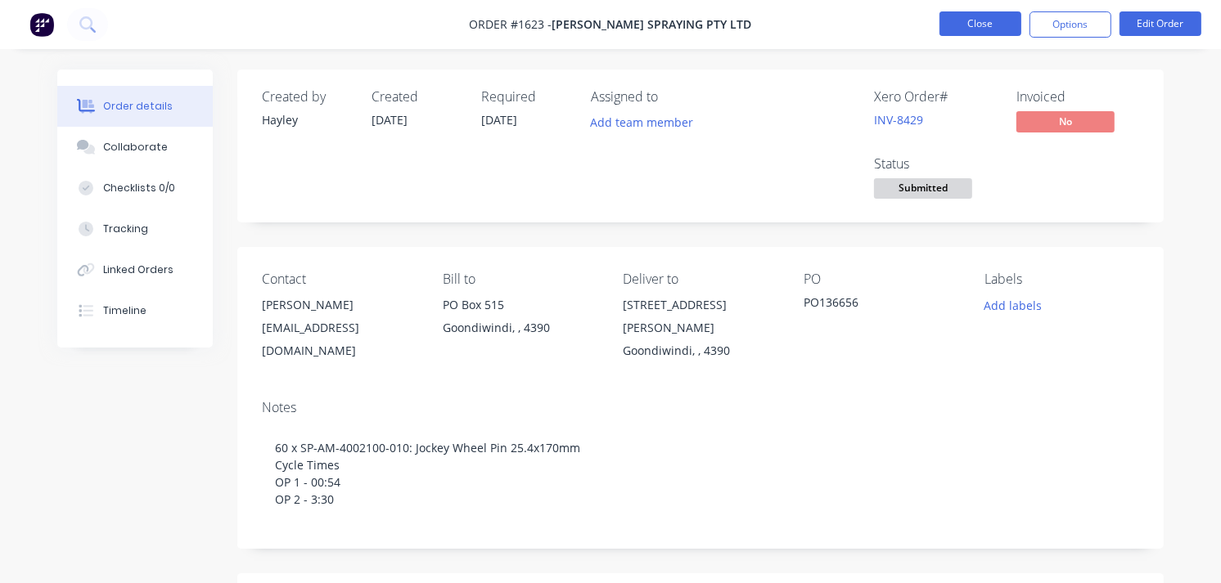
click at [1004, 26] on button "Close" at bounding box center [980, 23] width 82 height 25
